Goal: Information Seeking & Learning: Check status

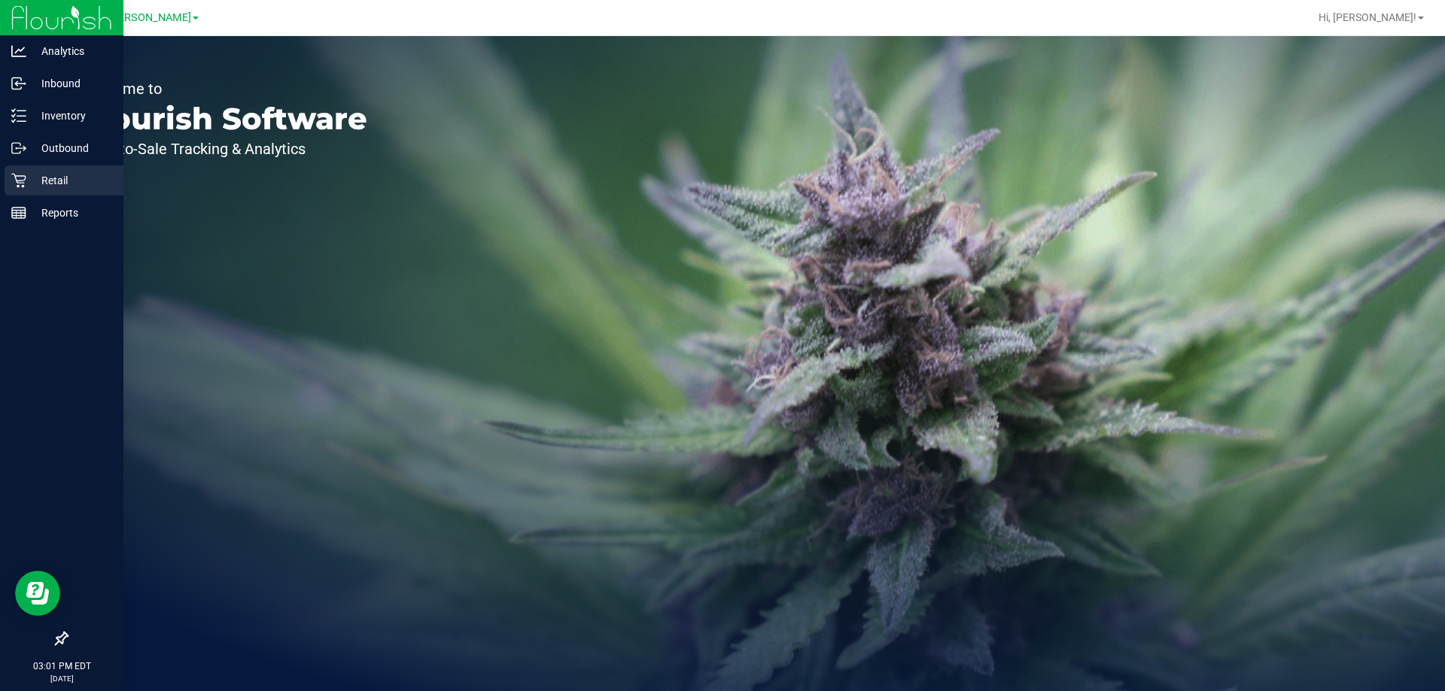
click at [23, 177] on icon at bounding box center [18, 180] width 15 height 15
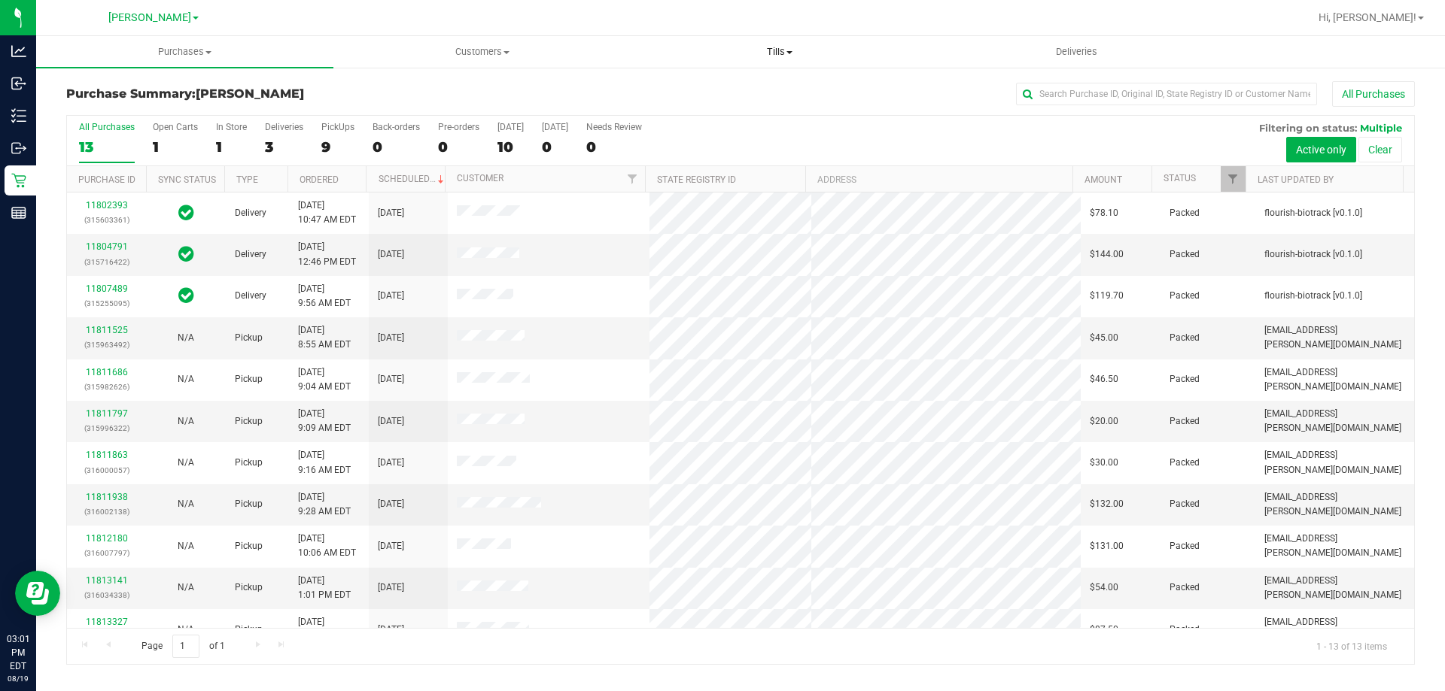
click at [776, 42] on uib-tab-heading "Tills Manage tills Reconcile e-payments" at bounding box center [779, 52] width 296 height 30
click at [725, 83] on li "Manage tills" at bounding box center [778, 91] width 297 height 18
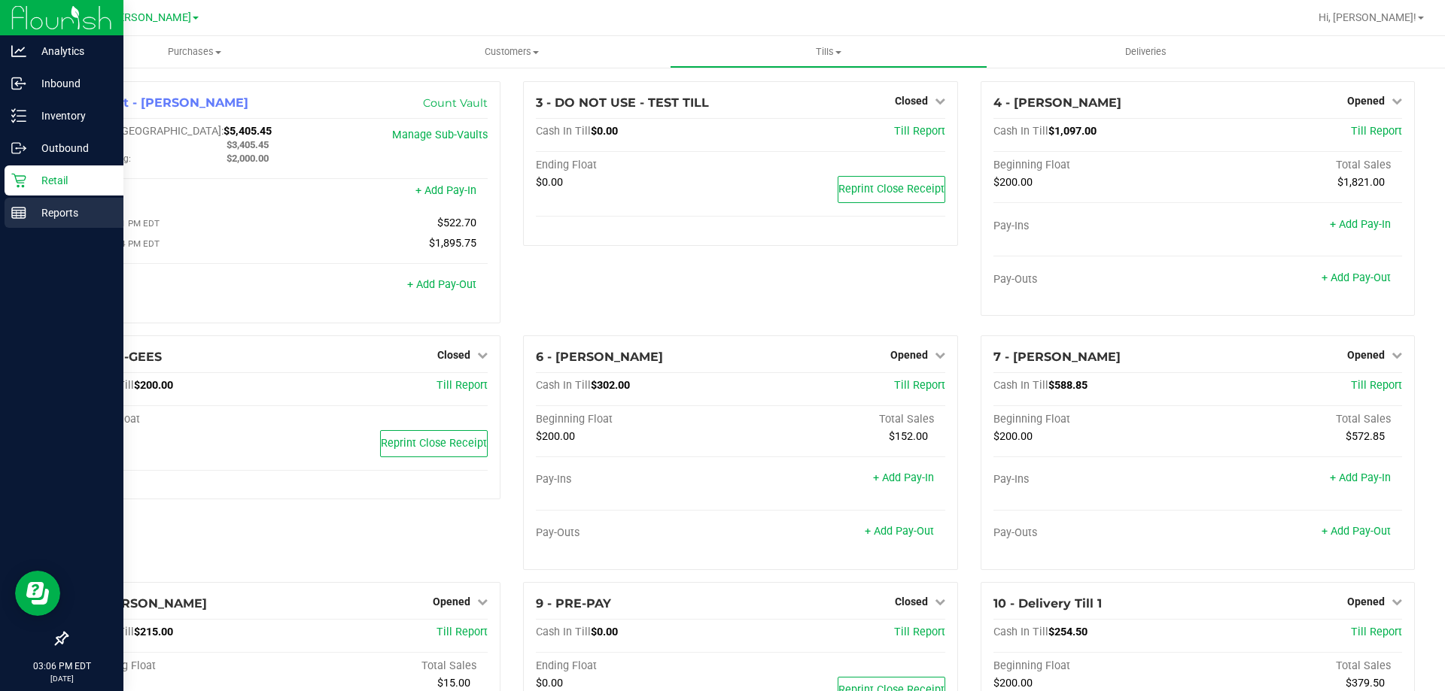
click at [28, 198] on div "Reports" at bounding box center [64, 213] width 119 height 30
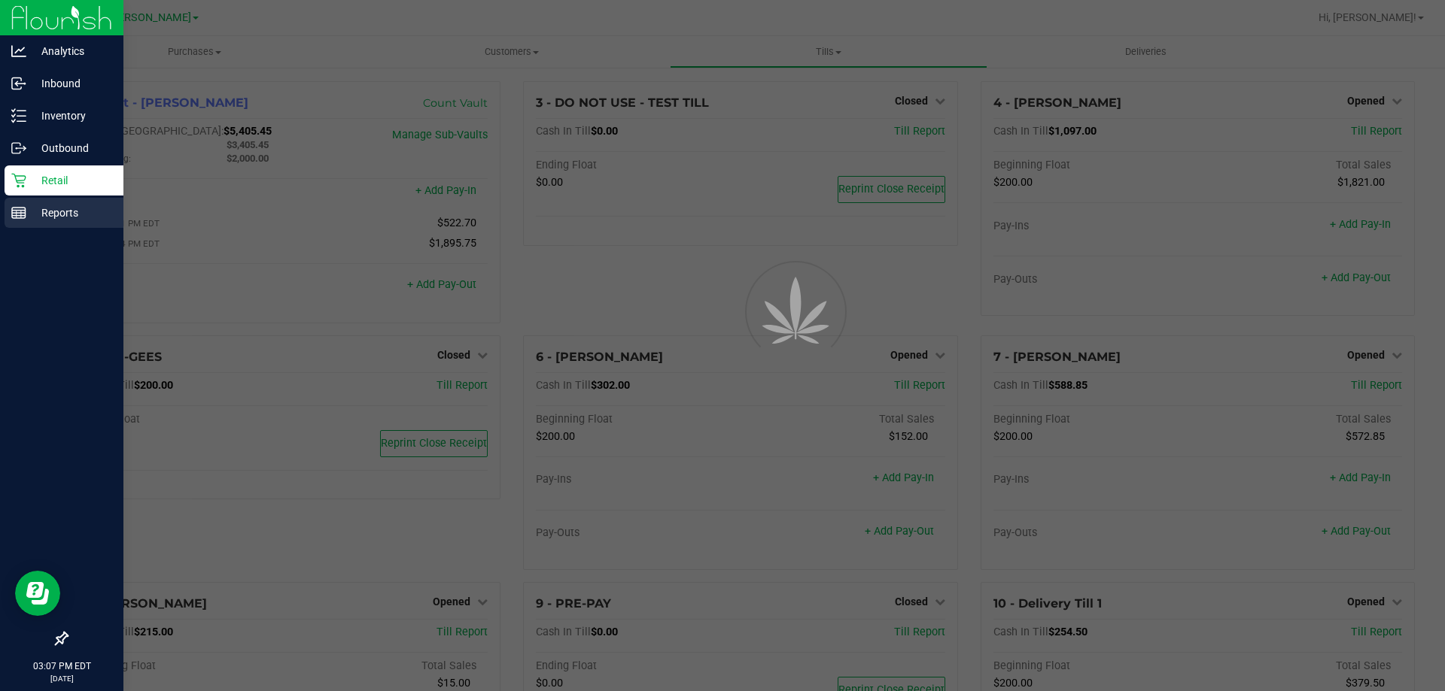
click at [35, 205] on p "Reports" at bounding box center [71, 213] width 90 height 18
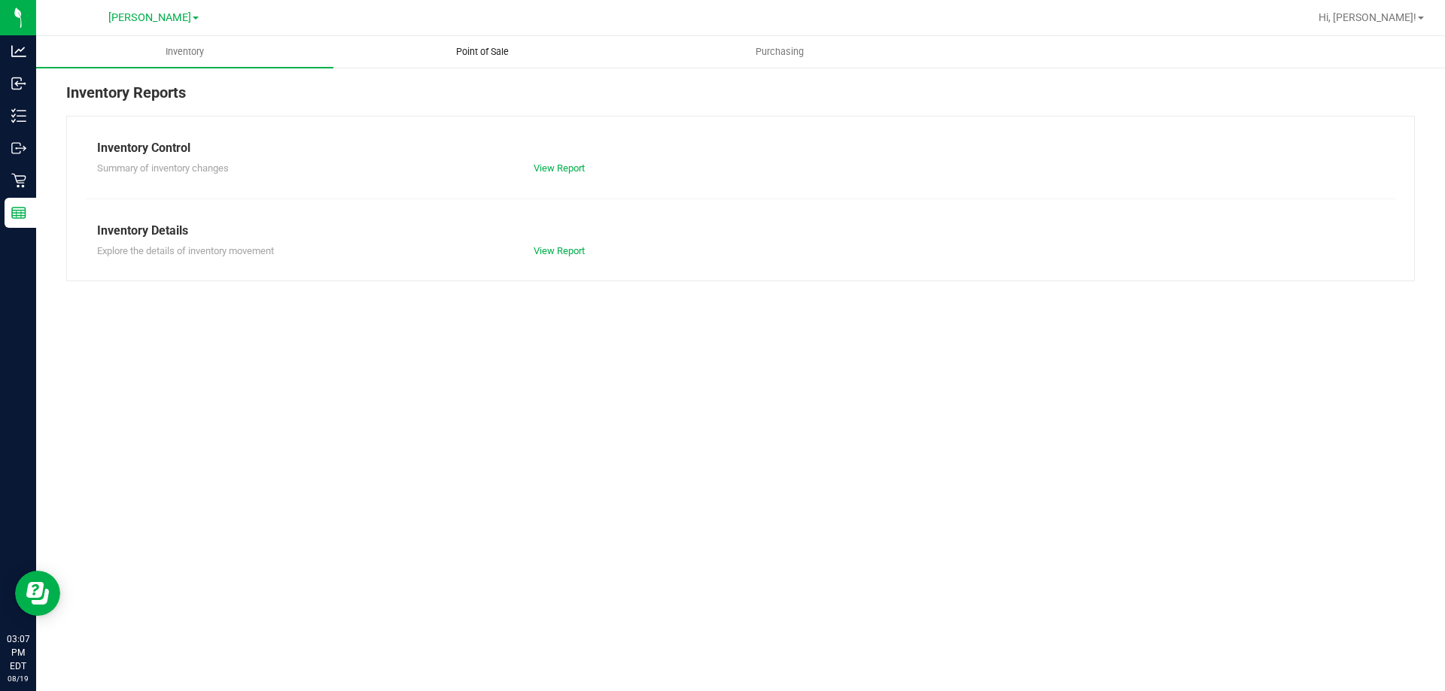
click at [452, 53] on span "Point of Sale" at bounding box center [482, 52] width 93 height 14
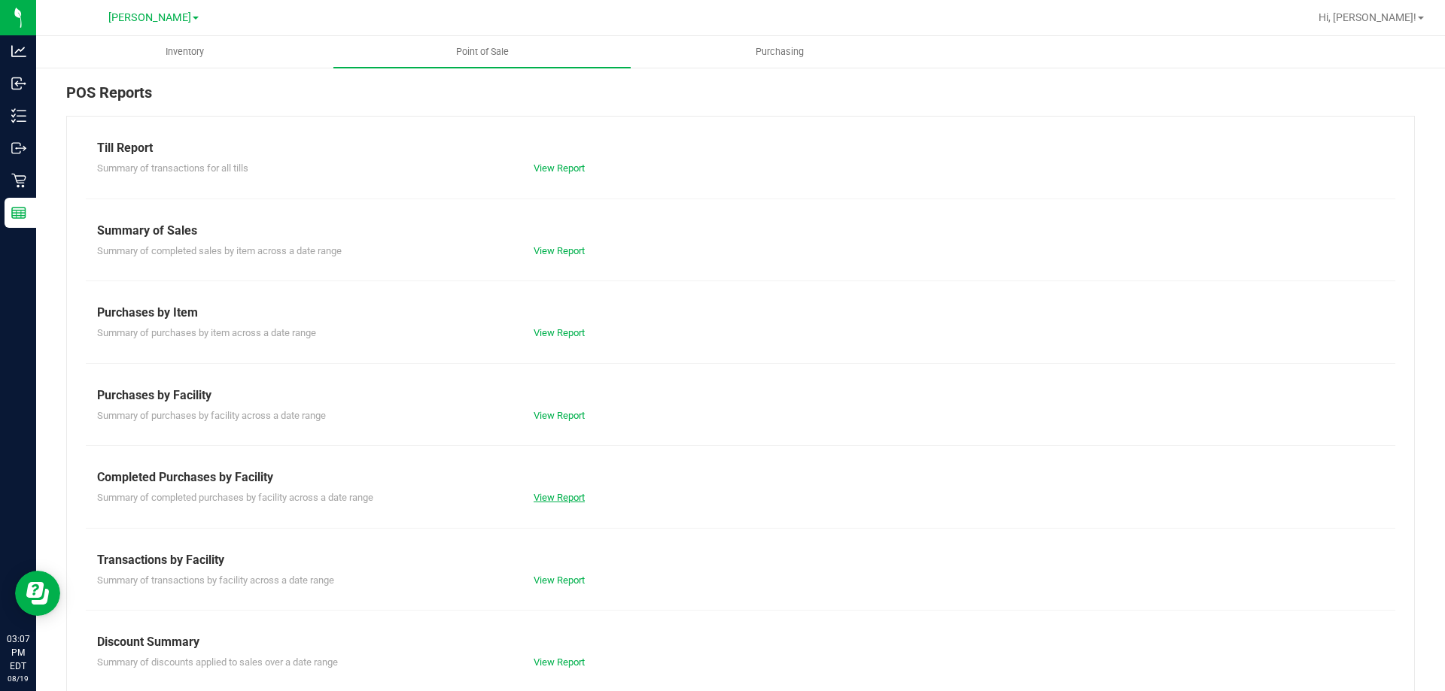
click at [547, 499] on link "View Report" at bounding box center [558, 497] width 51 height 11
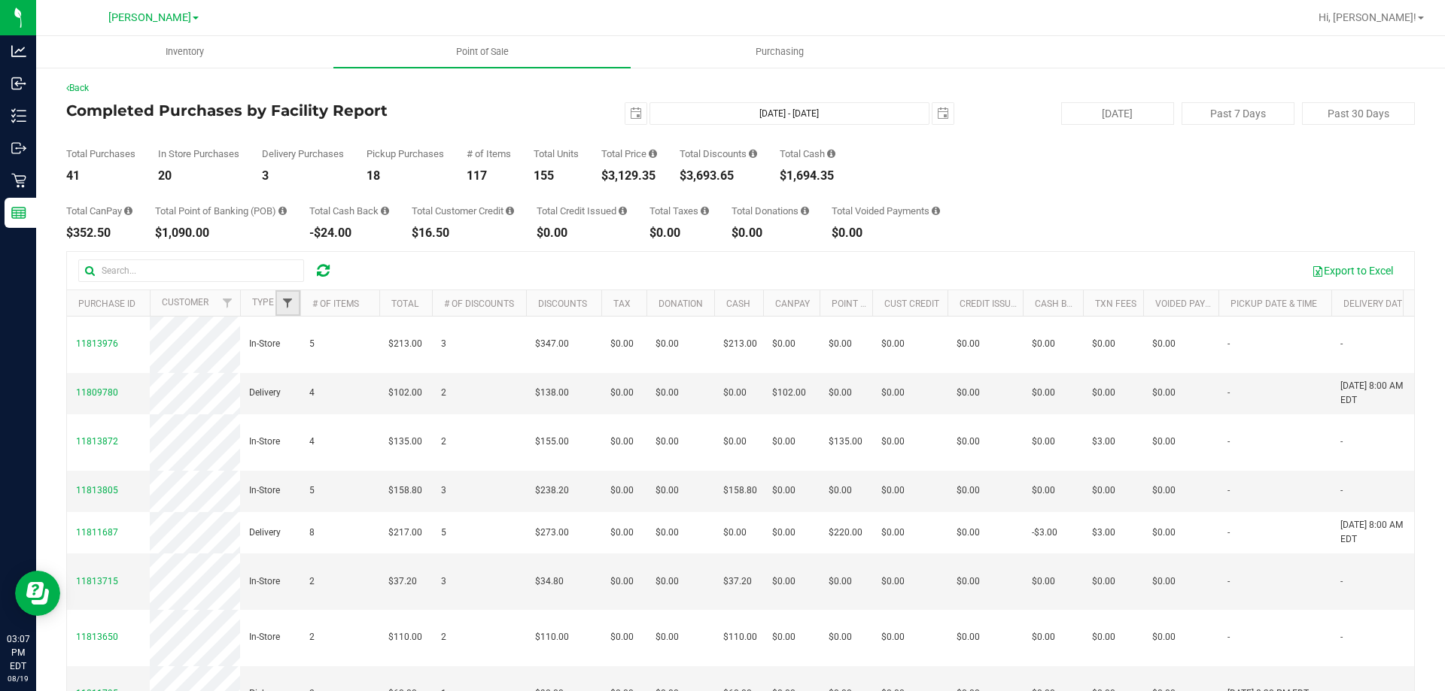
click at [282, 302] on span "Filter" at bounding box center [287, 303] width 12 height 12
click at [294, 389] on input "Delivery" at bounding box center [295, 388] width 10 height 10
checkbox input "true"
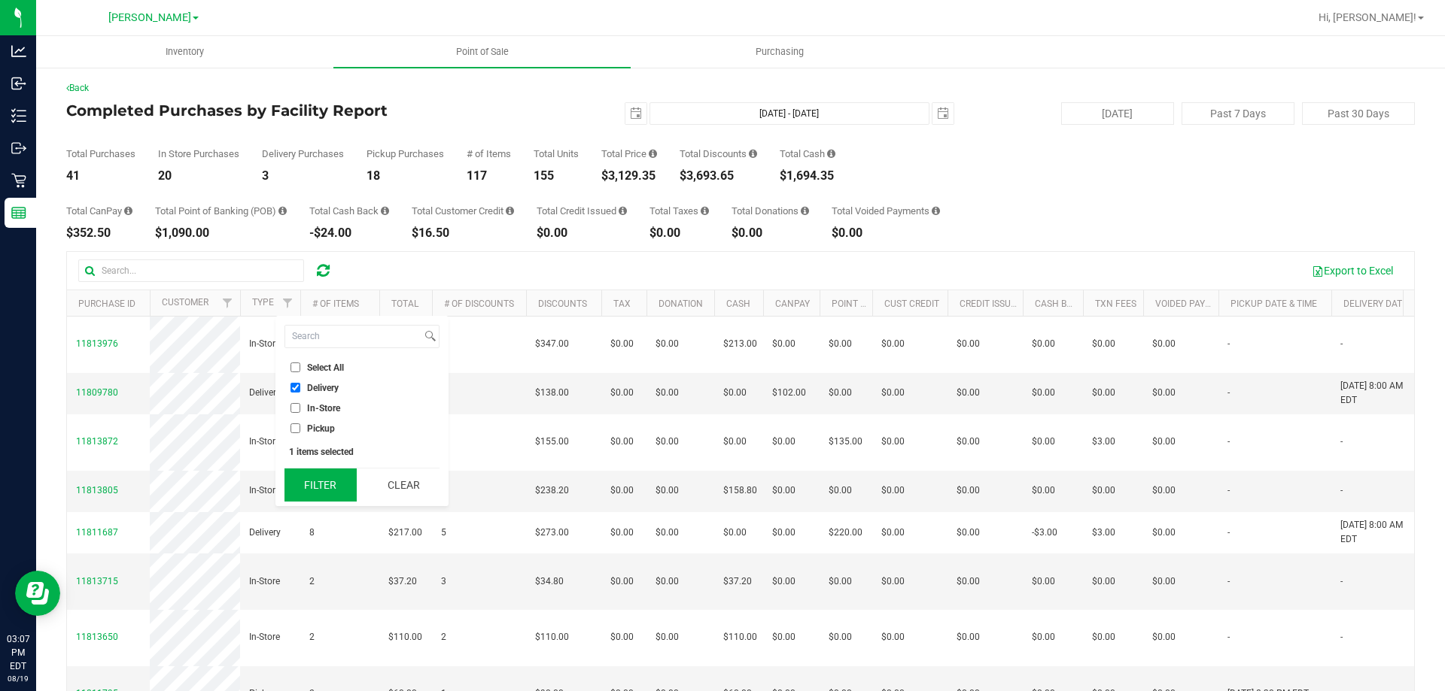
click at [312, 479] on button "Filter" at bounding box center [320, 485] width 72 height 33
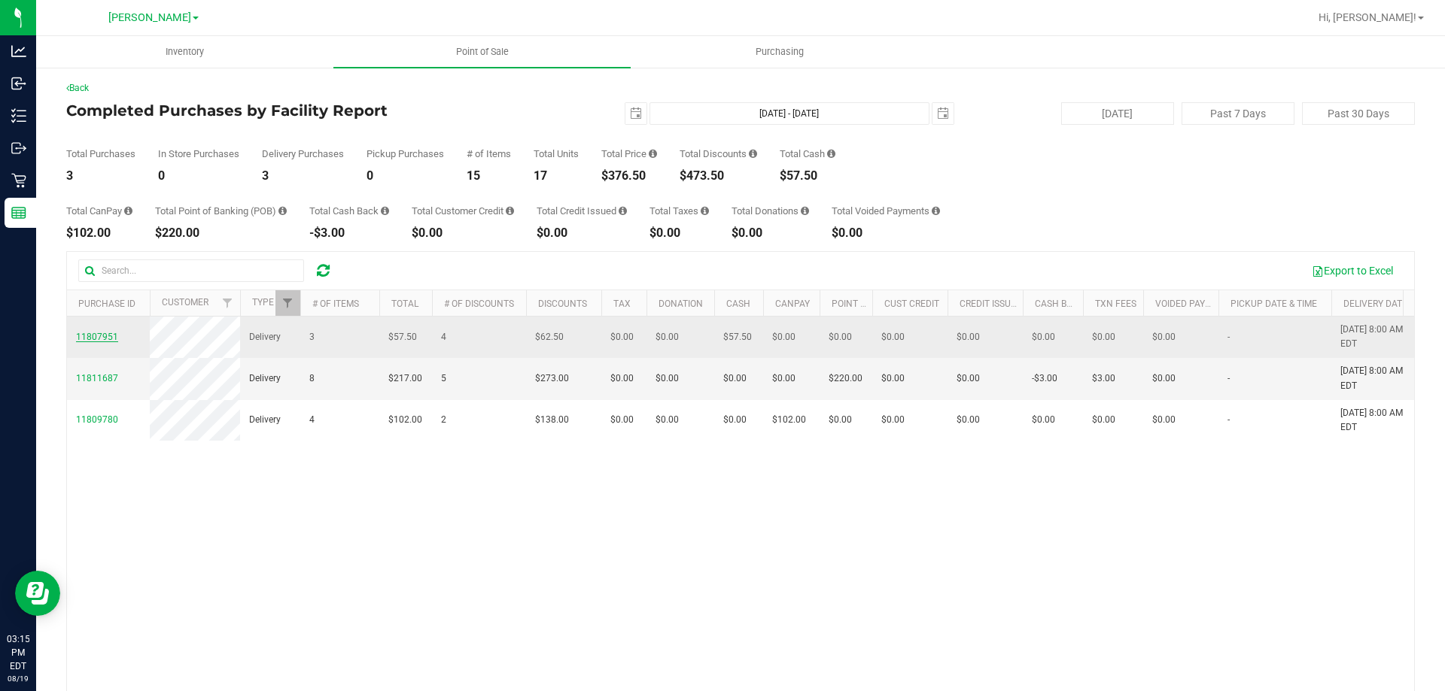
click at [102, 335] on span "11807951" at bounding box center [97, 337] width 42 height 11
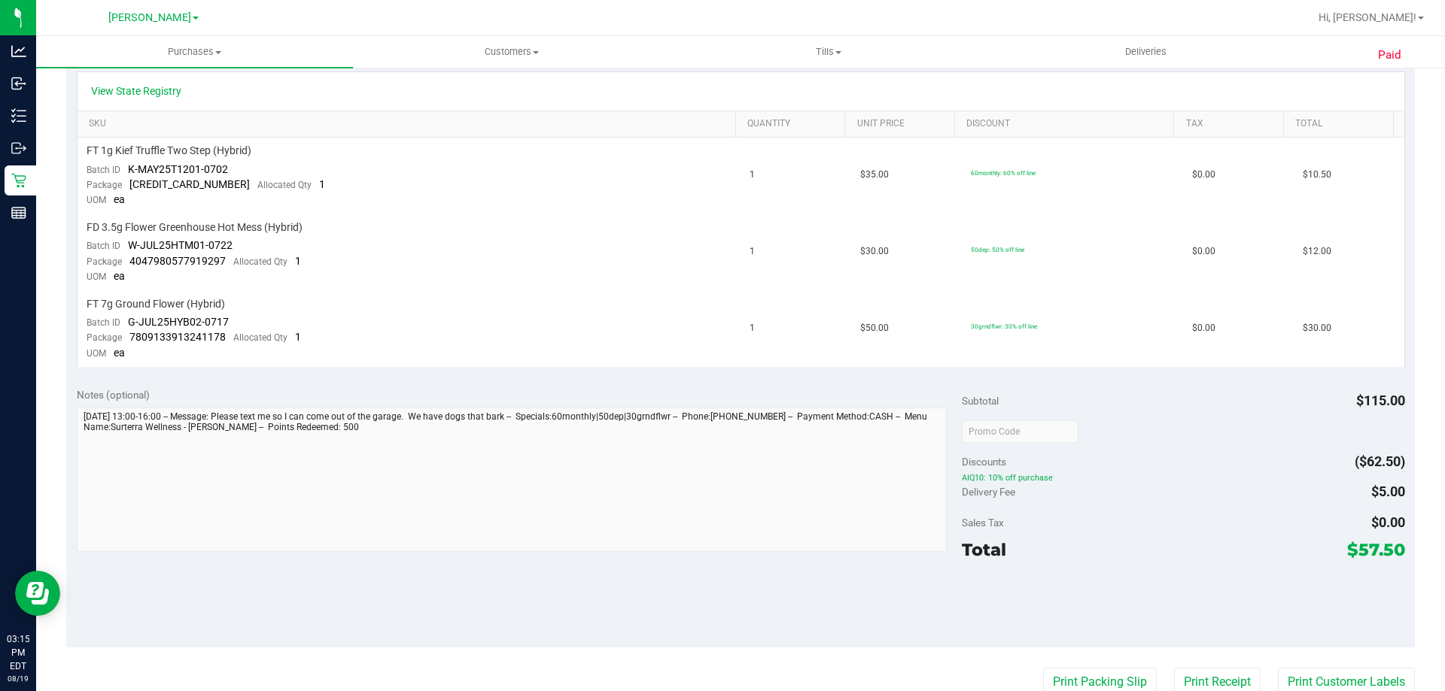
scroll to position [374, 0]
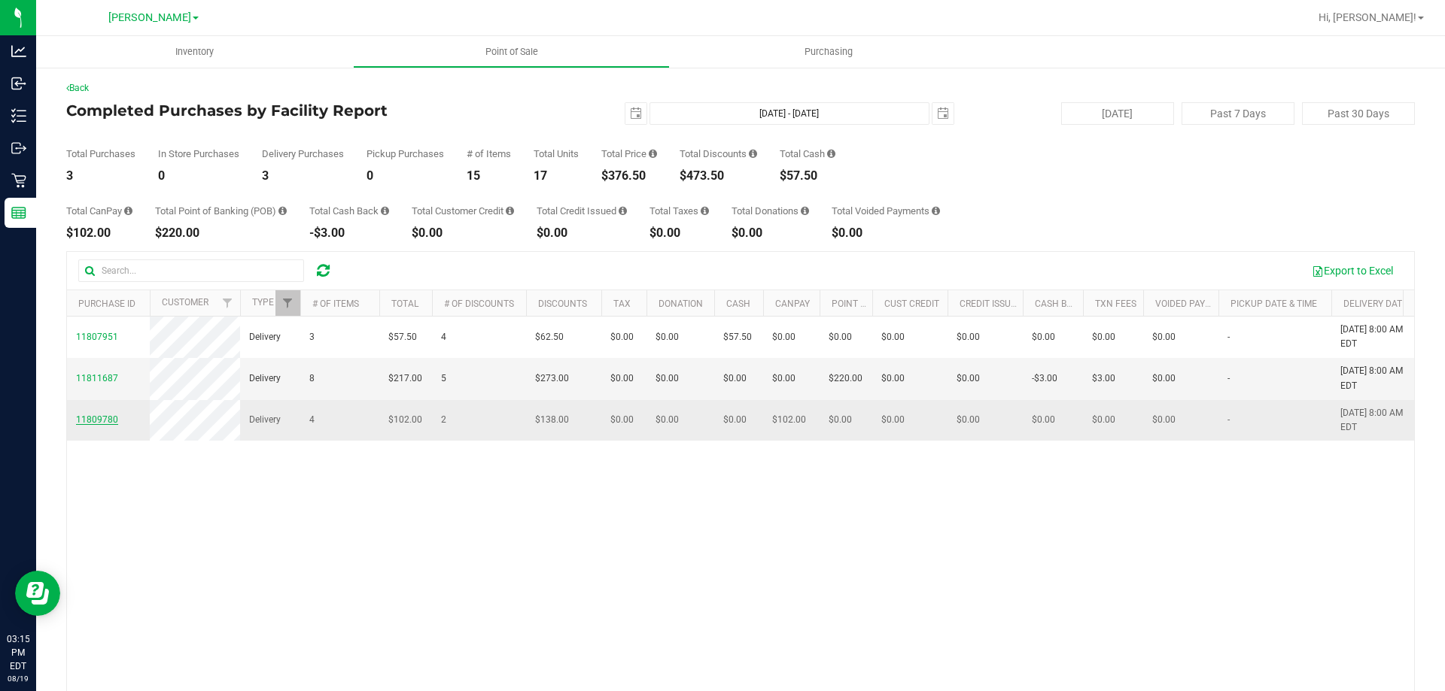
click at [100, 418] on span "11809780" at bounding box center [97, 420] width 42 height 11
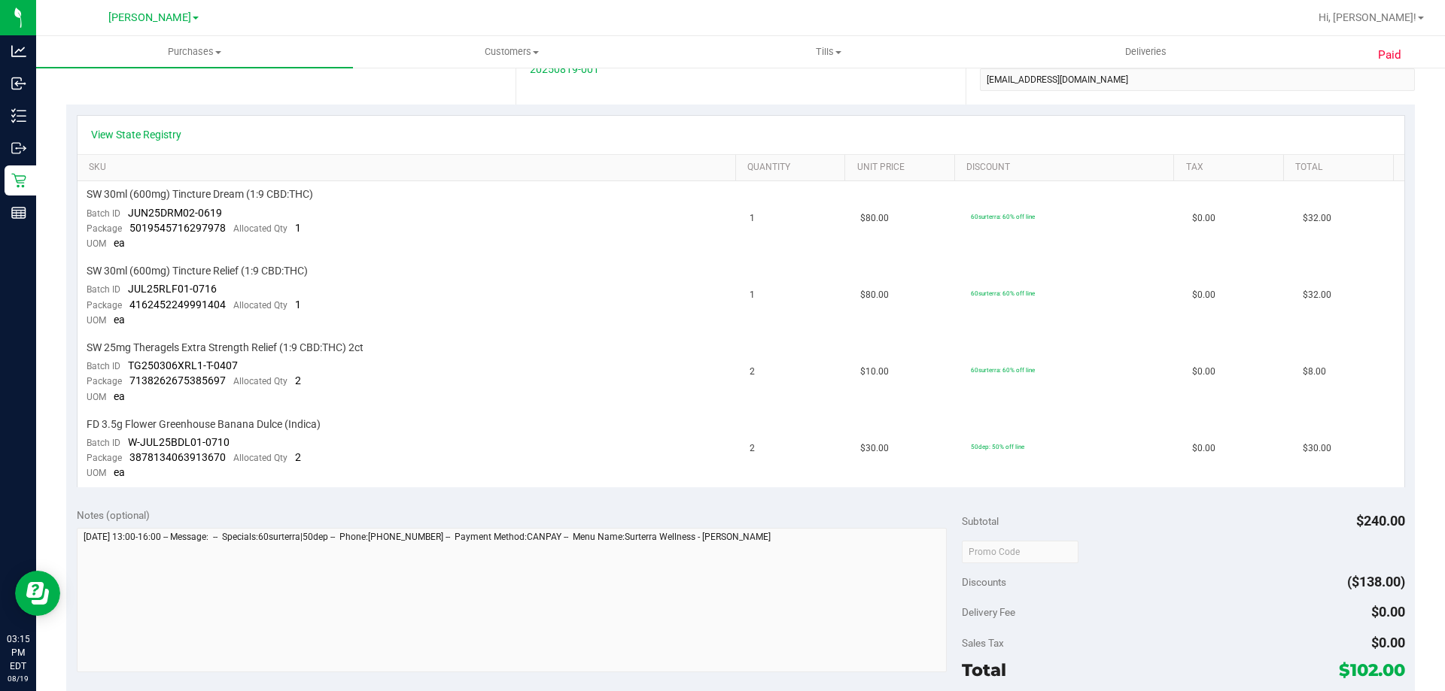
scroll to position [308, 0]
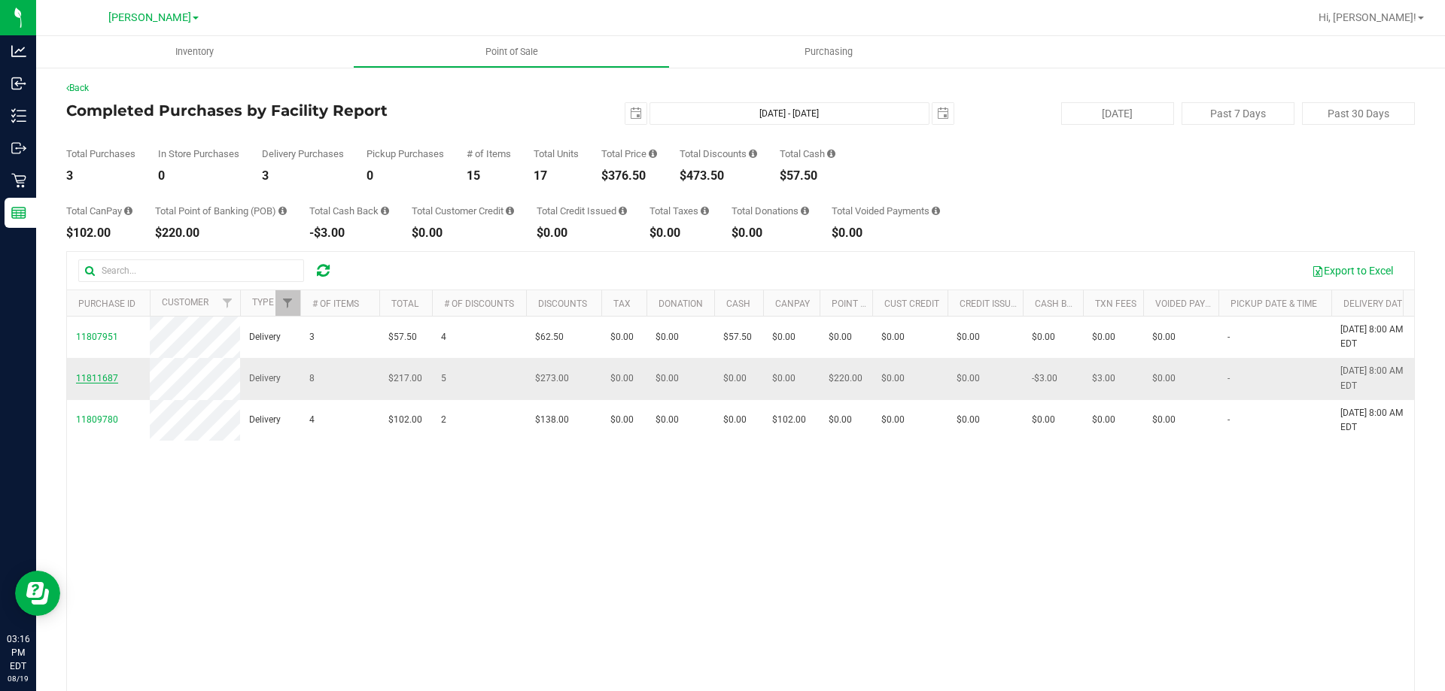
click at [84, 375] on span "11811687" at bounding box center [97, 378] width 42 height 11
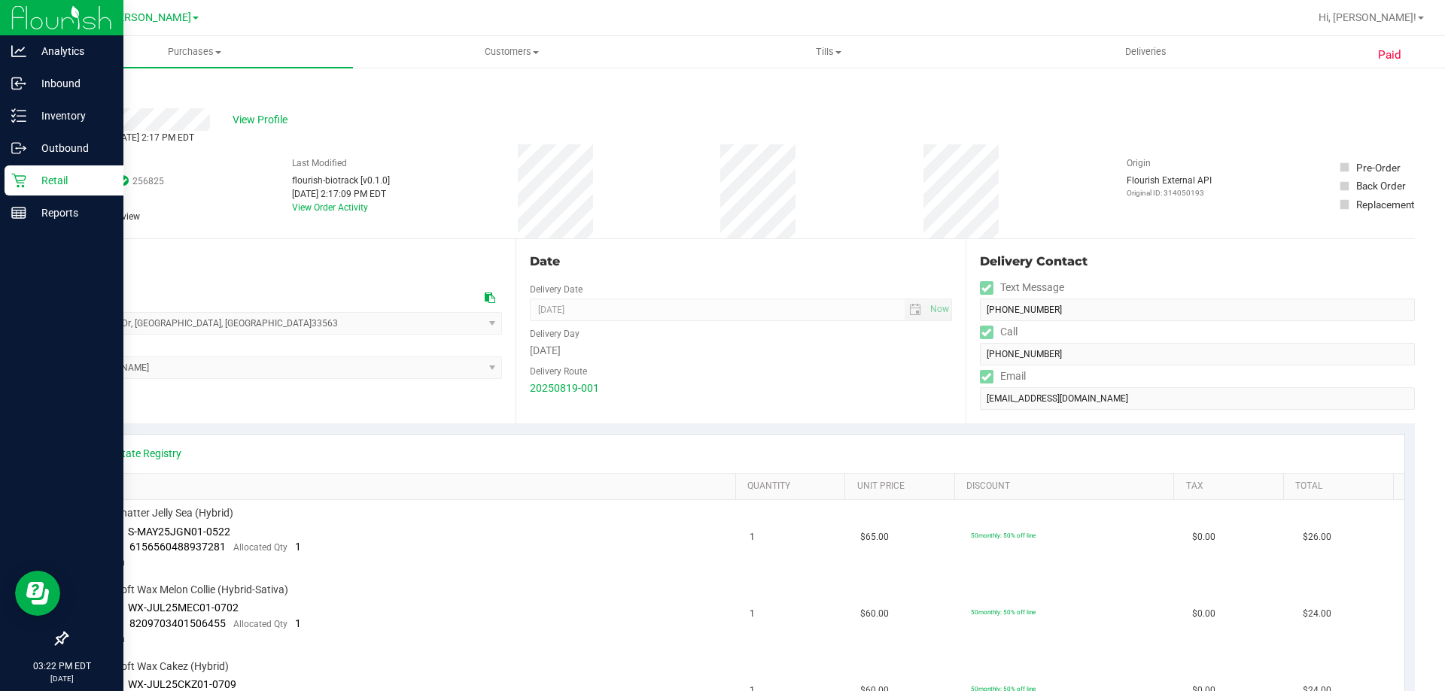
click at [51, 182] on p "Retail" at bounding box center [71, 181] width 90 height 18
